Goal: Find specific page/section: Find specific page/section

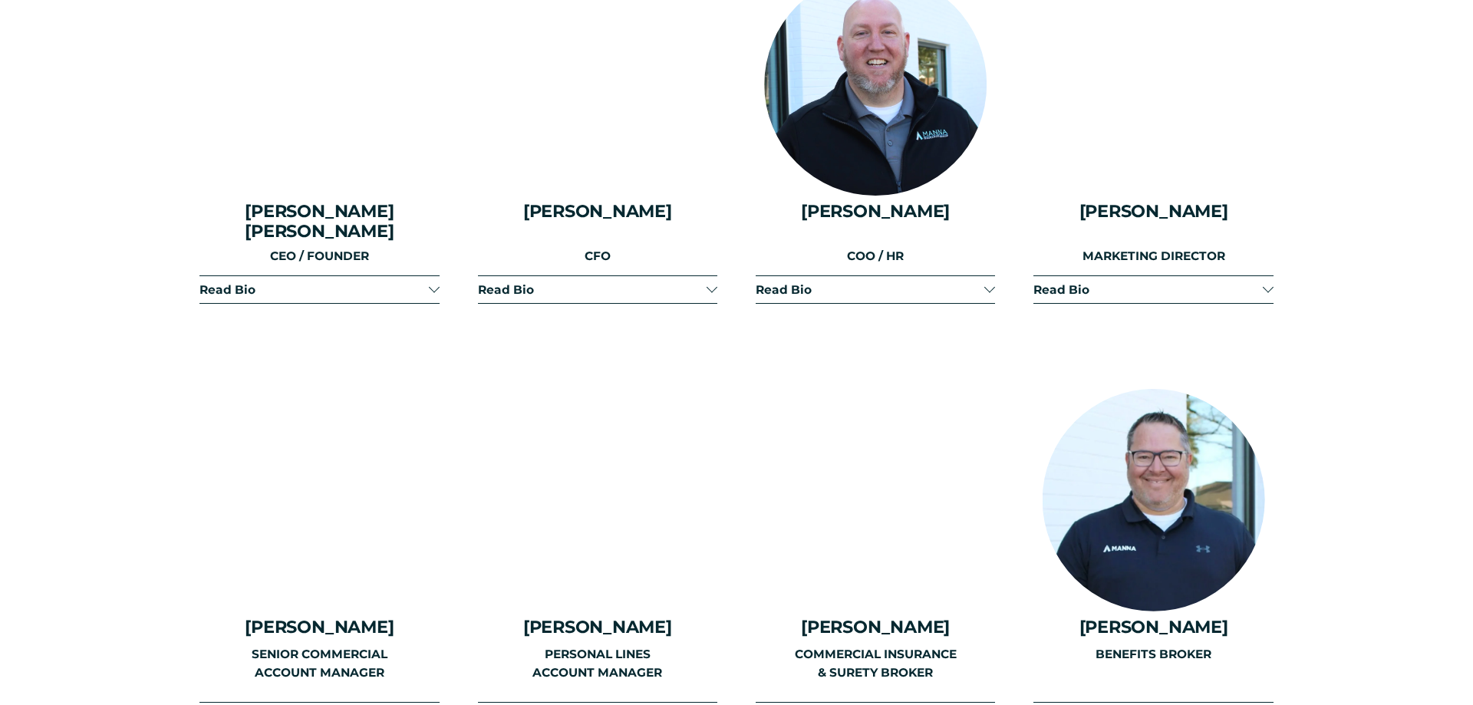
scroll to position [2191, 0]
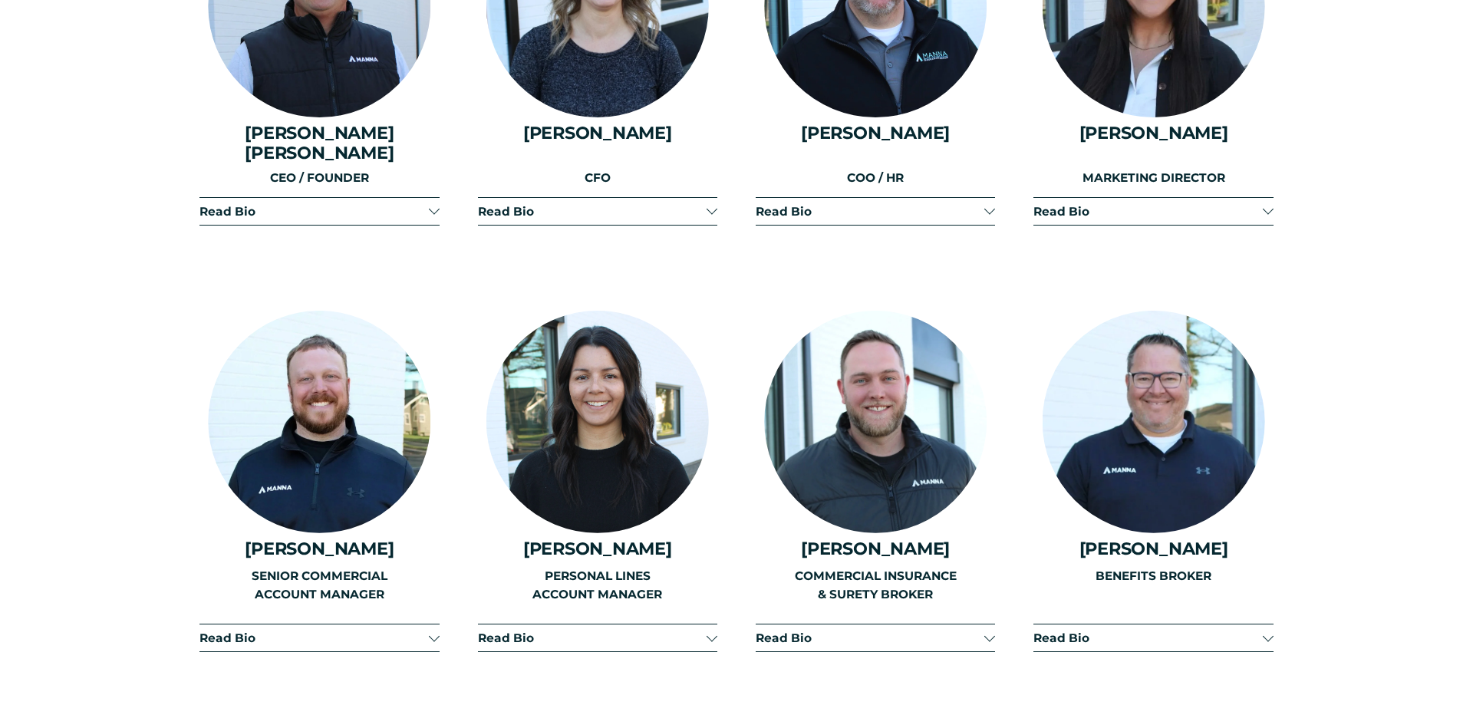
click at [432, 204] on div at bounding box center [434, 209] width 11 height 11
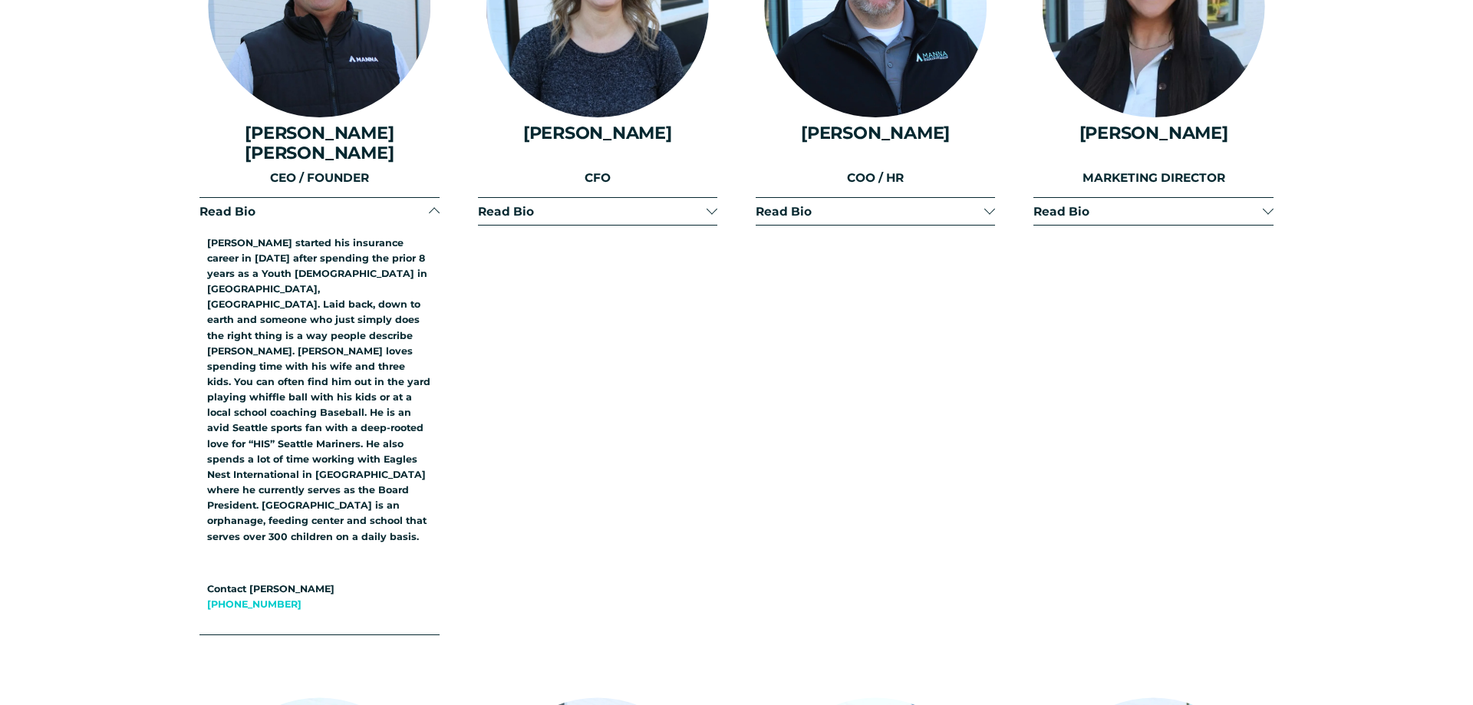
drag, startPoint x: 716, startPoint y: 195, endPoint x: 789, endPoint y: 193, distance: 72.9
click at [717, 206] on div at bounding box center [712, 211] width 11 height 11
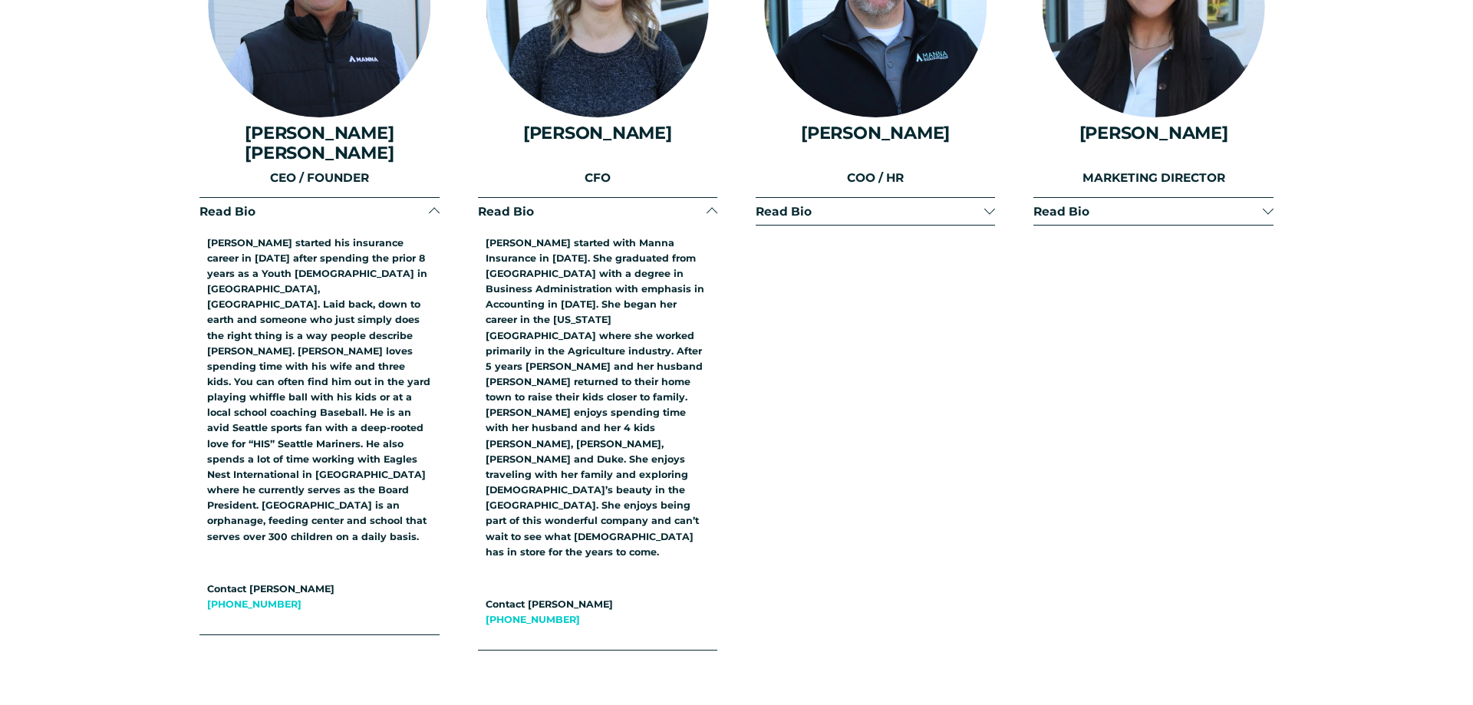
drag, startPoint x: 994, startPoint y: 191, endPoint x: 1003, endPoint y: 190, distance: 9.2
click at [1263, 198] on button "Read Bio" at bounding box center [1152, 211] width 239 height 27
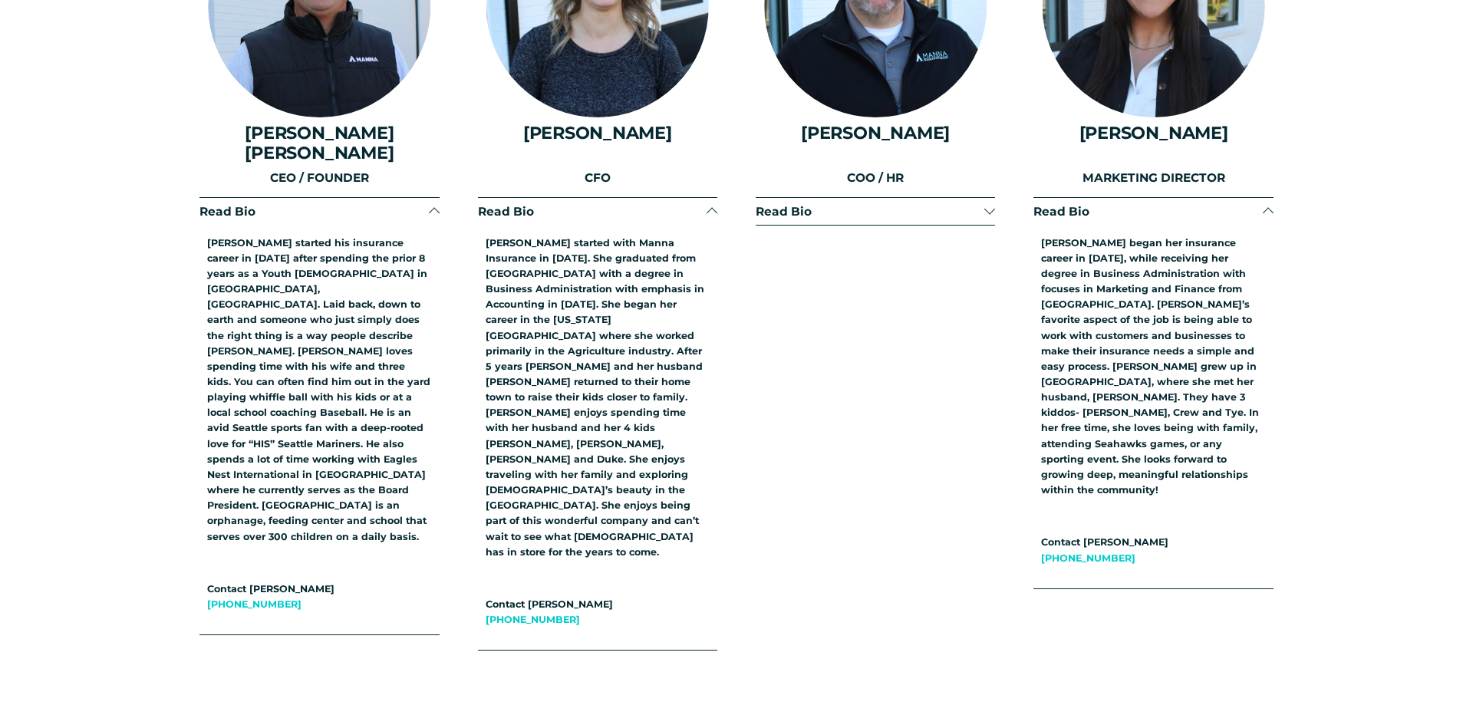
click at [991, 204] on div at bounding box center [989, 209] width 11 height 11
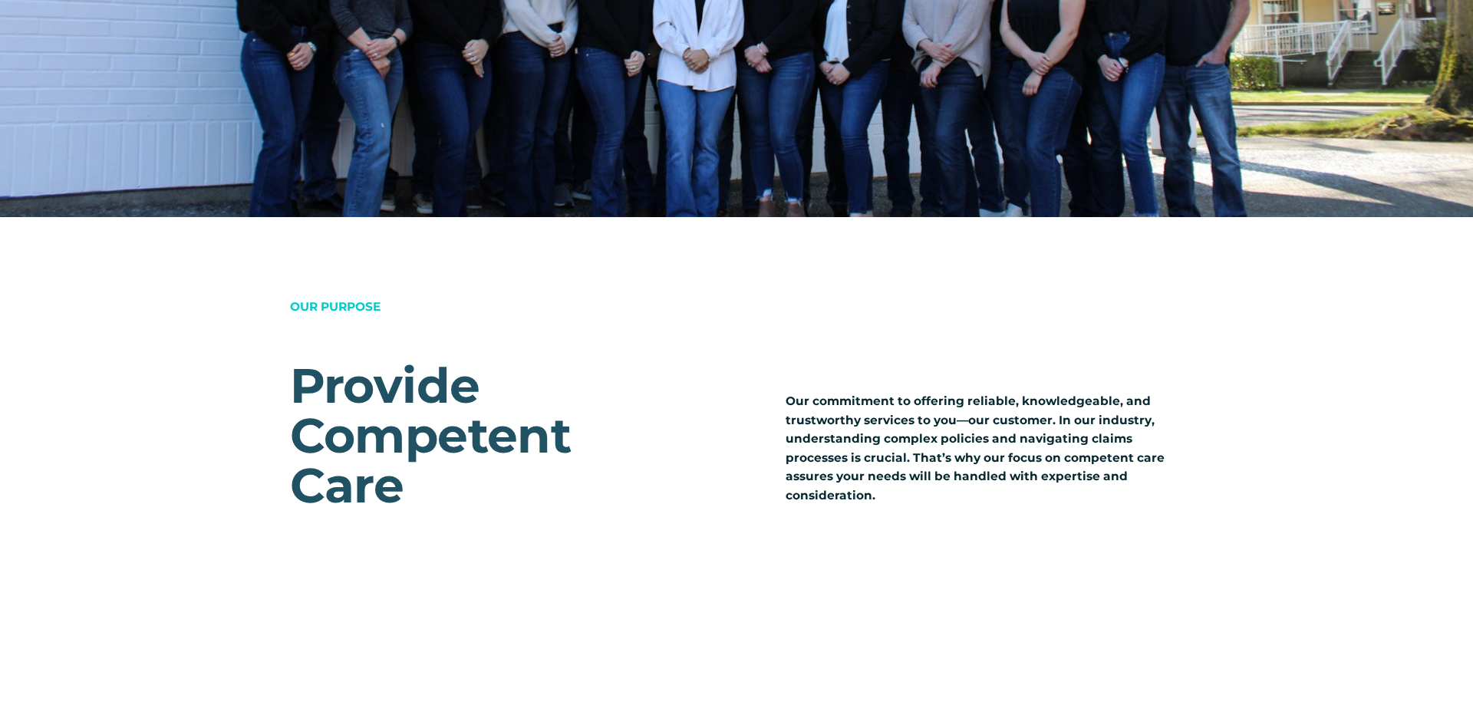
scroll to position [1559, 0]
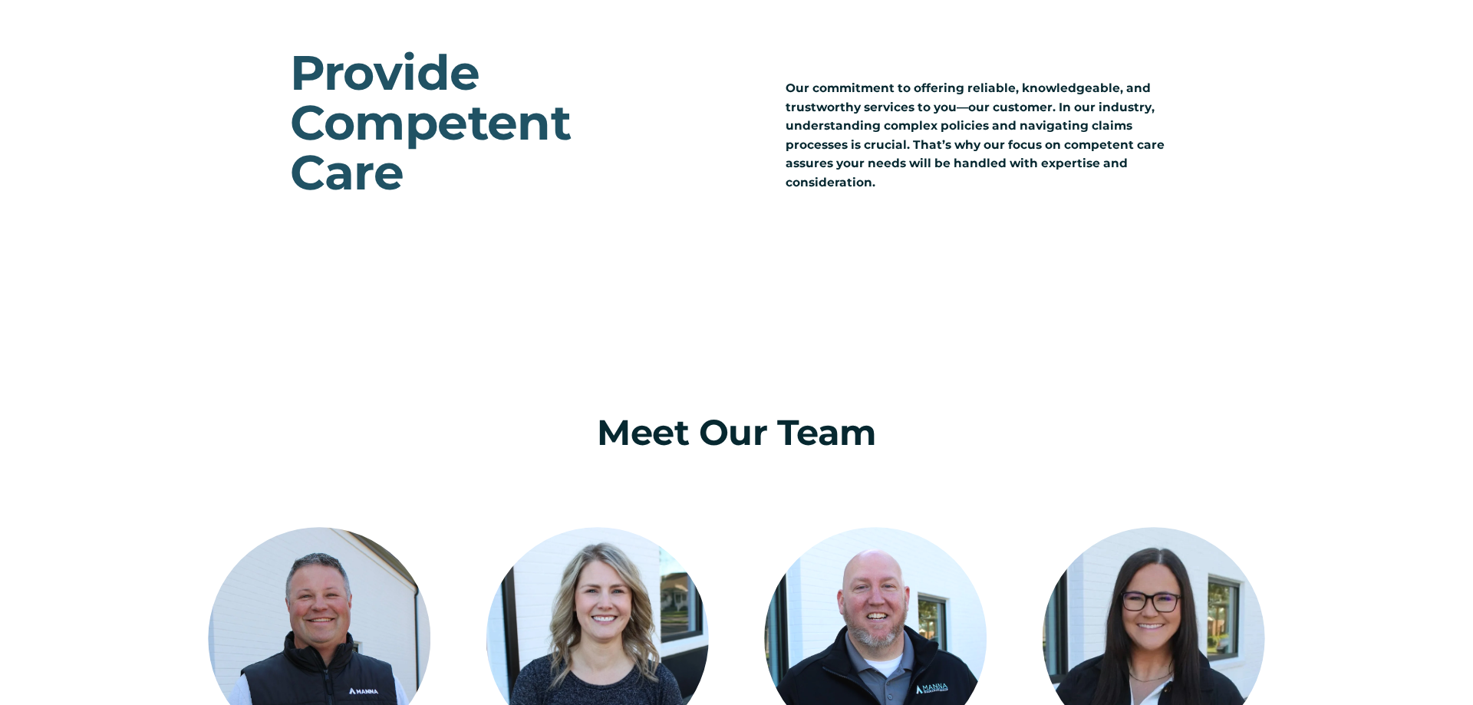
click at [1101, 226] on div "OUR PURPOSE Provide Competent Care Our commitment to offering reliable, knowled…" at bounding box center [736, 122] width 1473 height 338
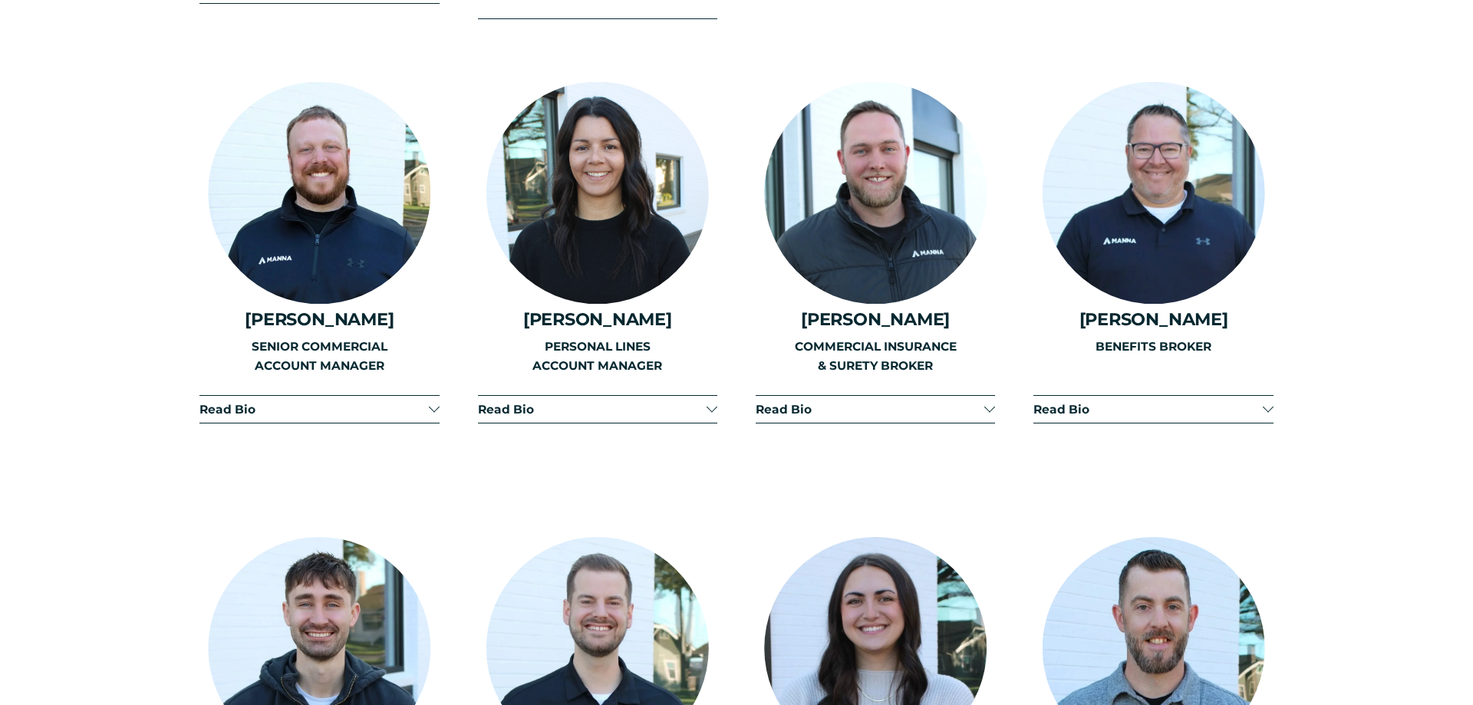
scroll to position [2811, 0]
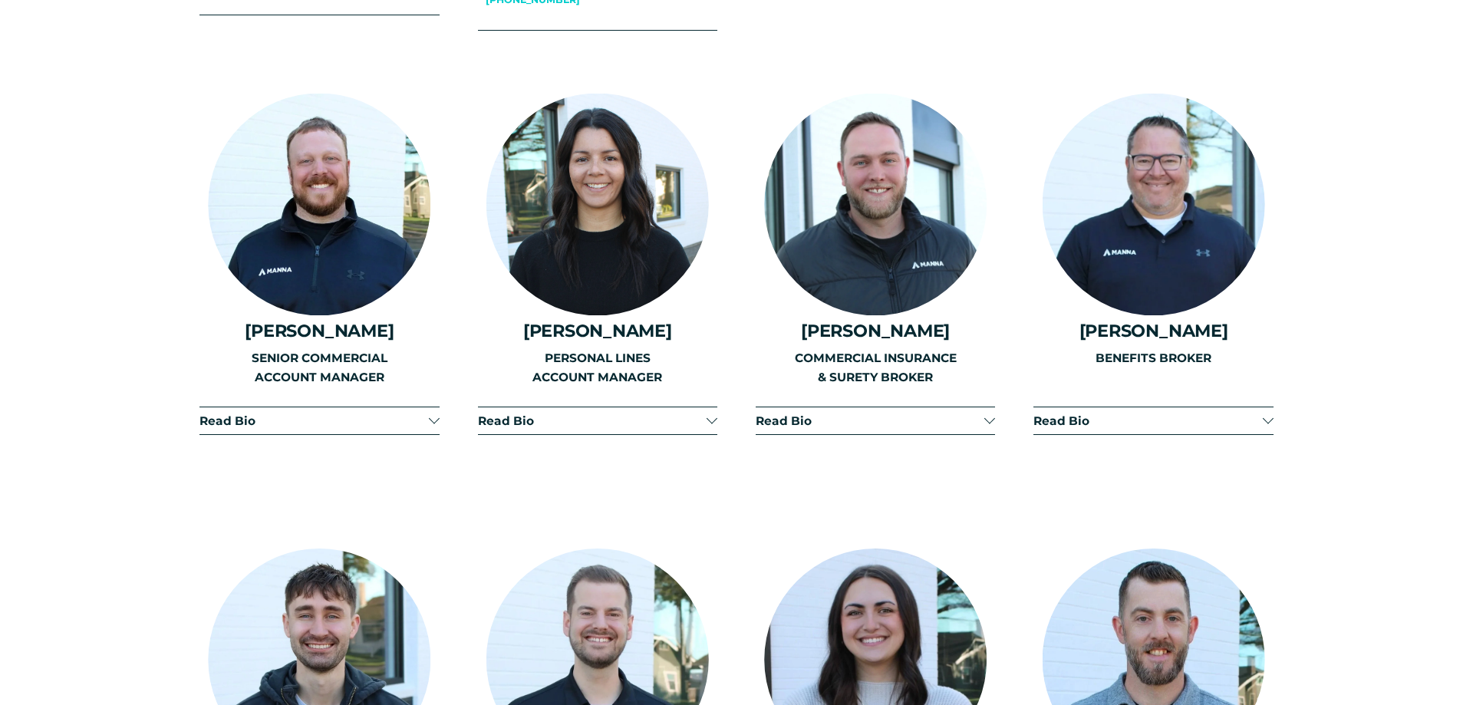
click at [714, 414] on div at bounding box center [712, 419] width 11 height 11
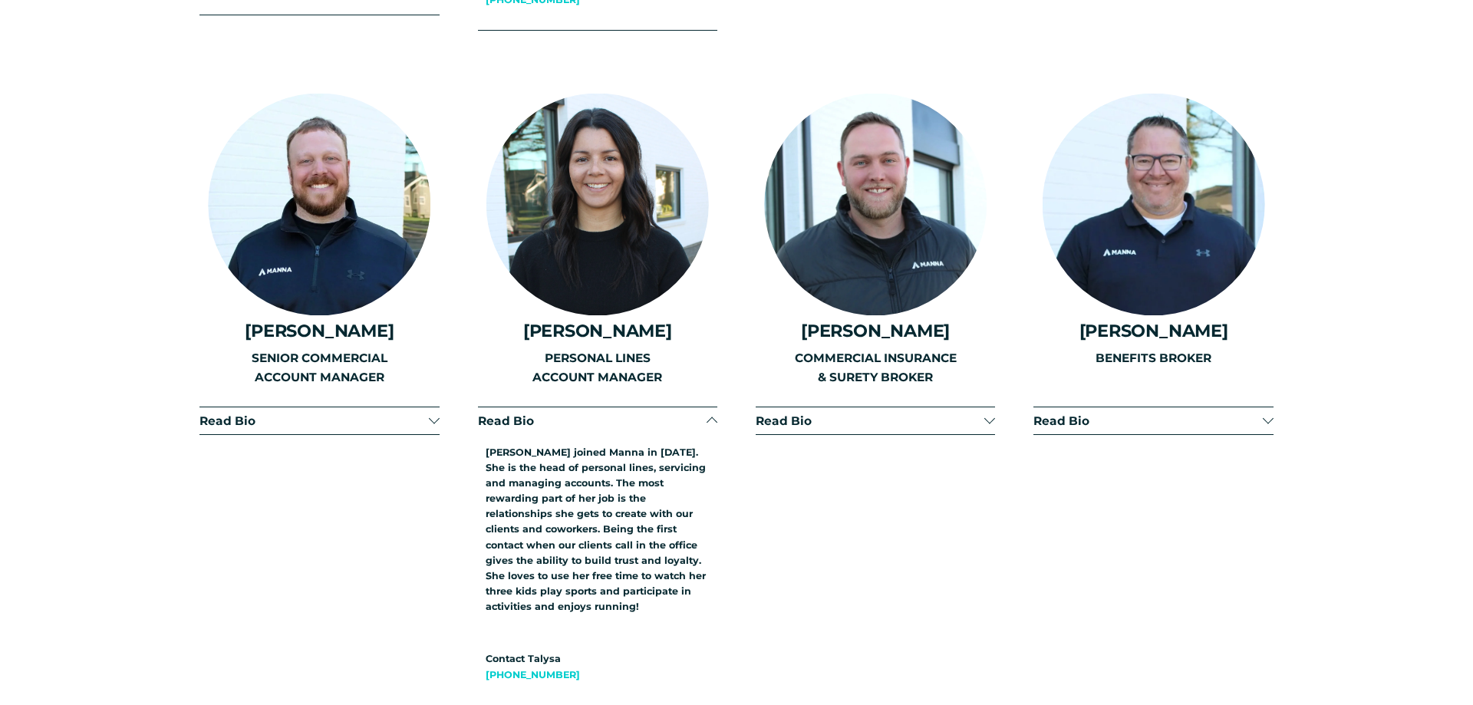
click at [420, 414] on span "Read Bio" at bounding box center [313, 421] width 229 height 15
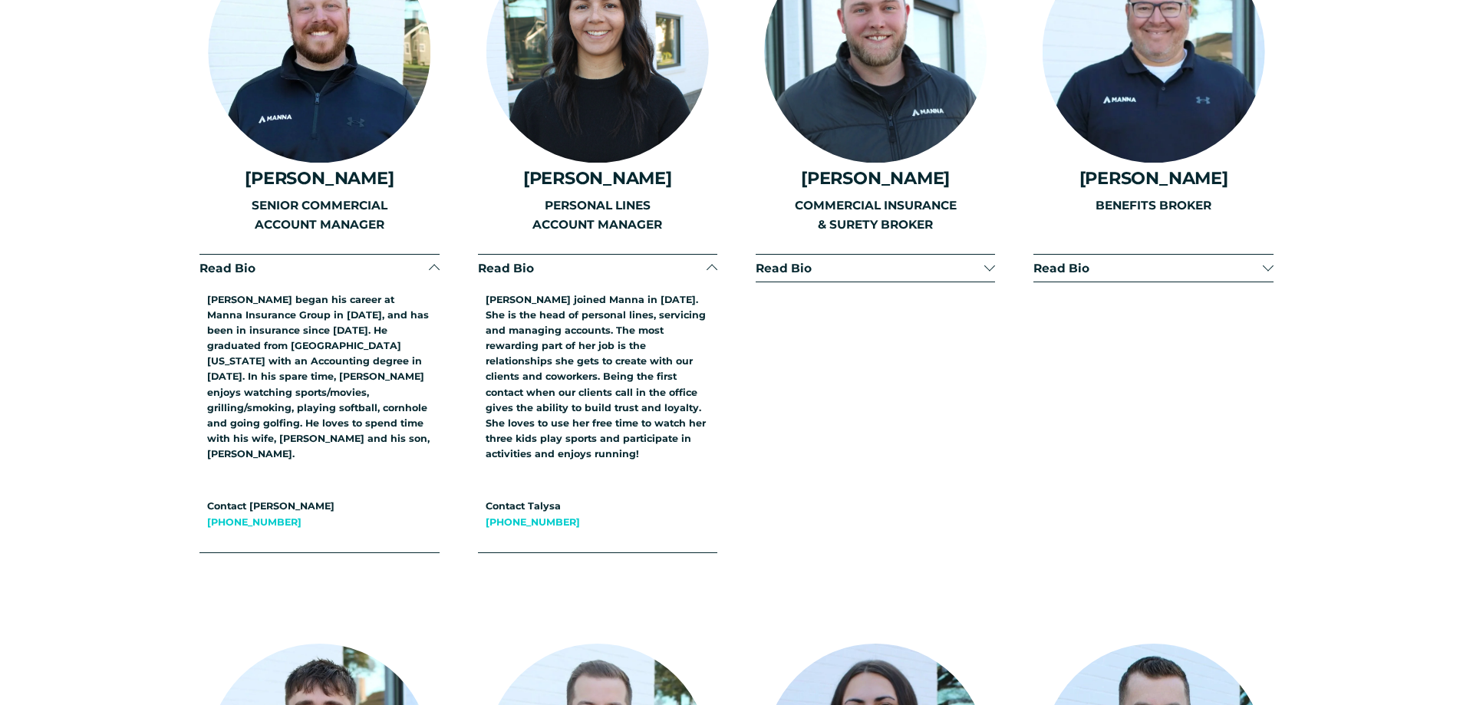
scroll to position [2968, 0]
